Goal: Information Seeking & Learning: Learn about a topic

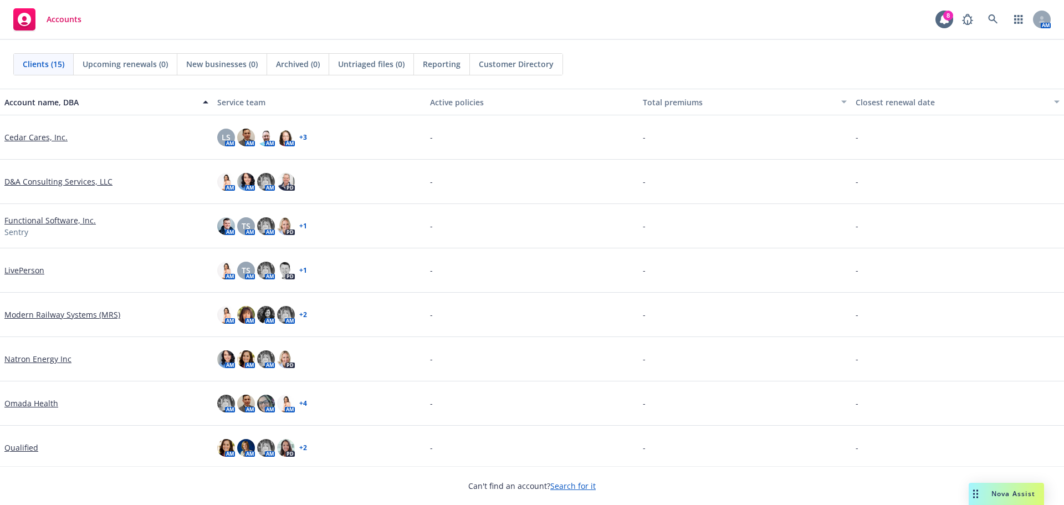
click at [581, 487] on link "Search for it" at bounding box center [572, 486] width 45 height 11
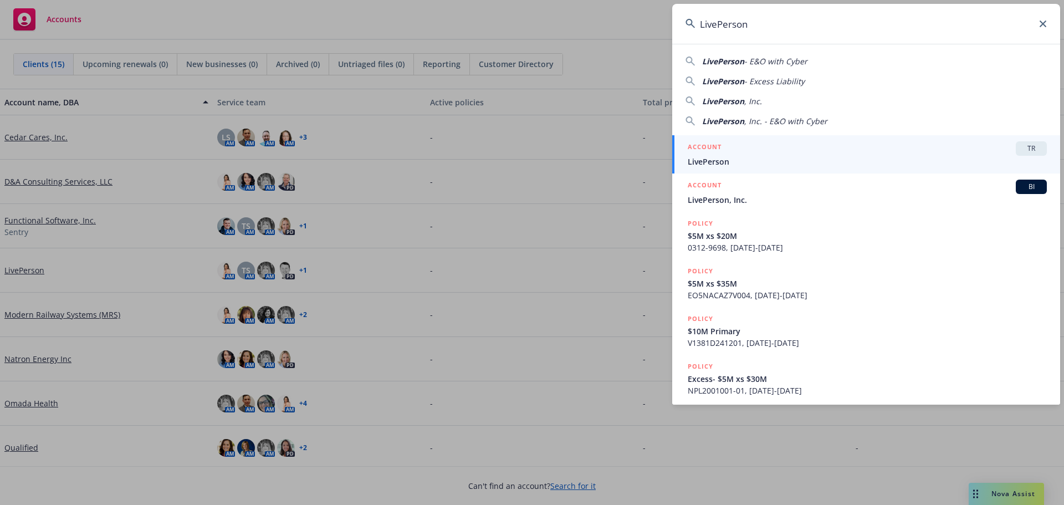
type input "LivePerson"
click at [696, 162] on span "LivePerson" at bounding box center [867, 162] width 359 height 12
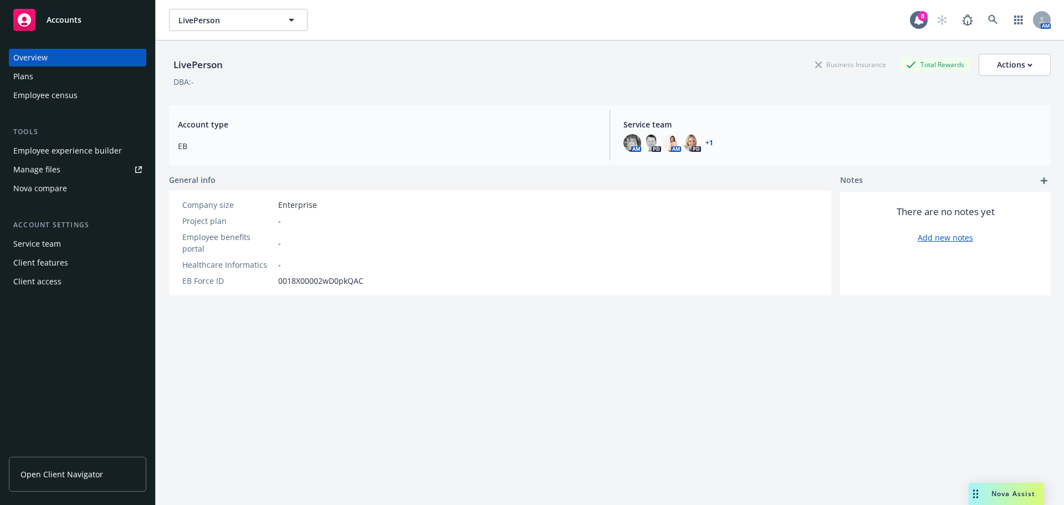
click at [43, 149] on div "Employee experience builder" at bounding box center [67, 151] width 109 height 18
click at [43, 240] on div "Service team" at bounding box center [37, 244] width 48 height 18
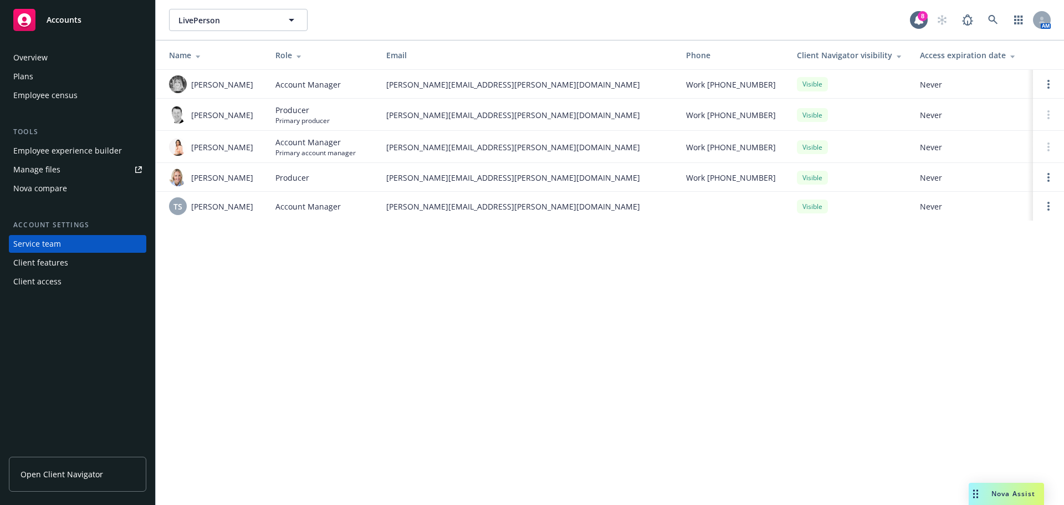
click at [33, 59] on div "Overview" at bounding box center [30, 58] width 34 height 18
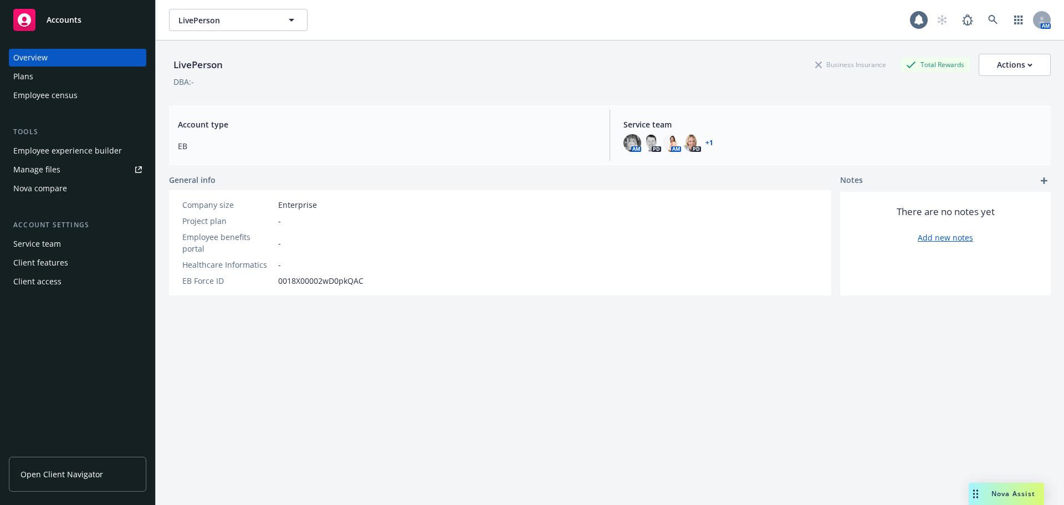
click at [28, 71] on div "Plans" at bounding box center [23, 77] width 20 height 18
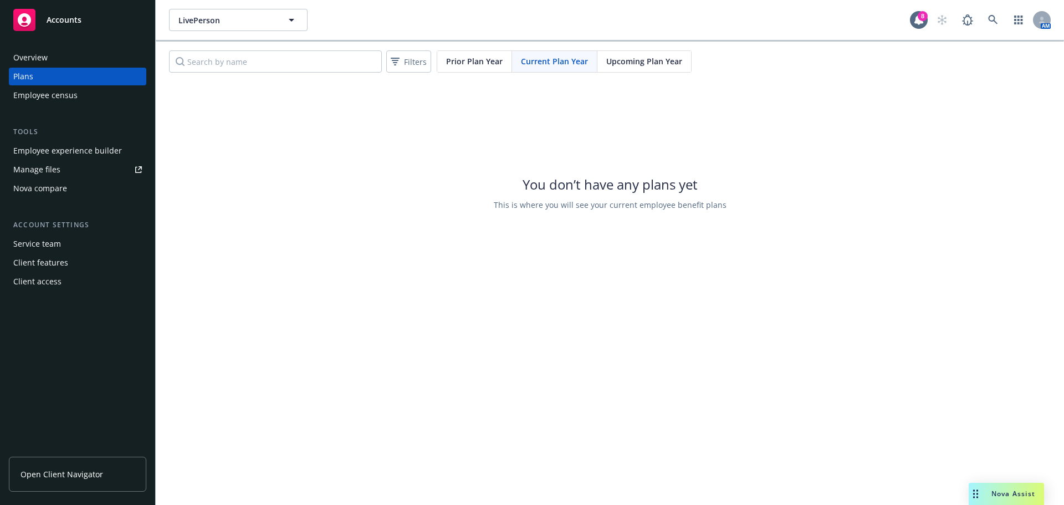
click at [625, 63] on span "Upcoming Plan Year" at bounding box center [644, 61] width 76 height 12
